Goal: Navigation & Orientation: Go to known website

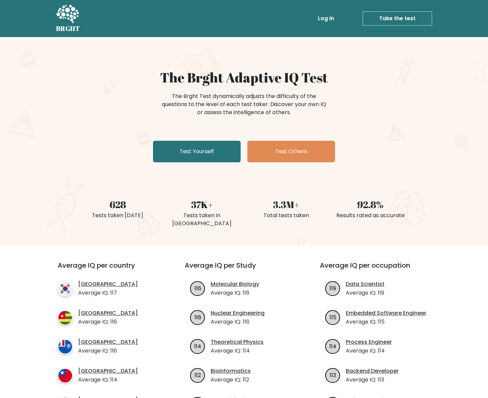
click at [329, 20] on link "Log in" at bounding box center [326, 18] width 22 height 13
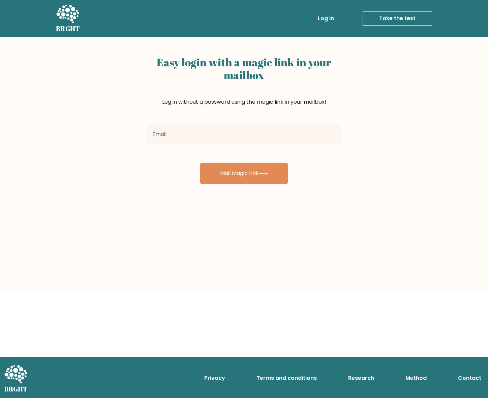
click at [207, 136] on input "email" at bounding box center [244, 134] width 194 height 19
click at [347, 114] on div "Easy login with a magic link in your mailbox Log in without a password using th…" at bounding box center [244, 165] width 488 height 256
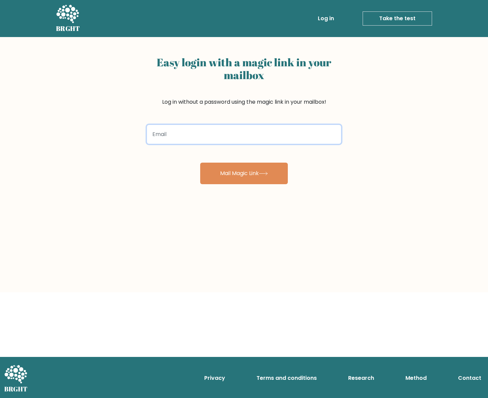
click at [298, 132] on input "email" at bounding box center [244, 134] width 194 height 19
